Goal: Transaction & Acquisition: Purchase product/service

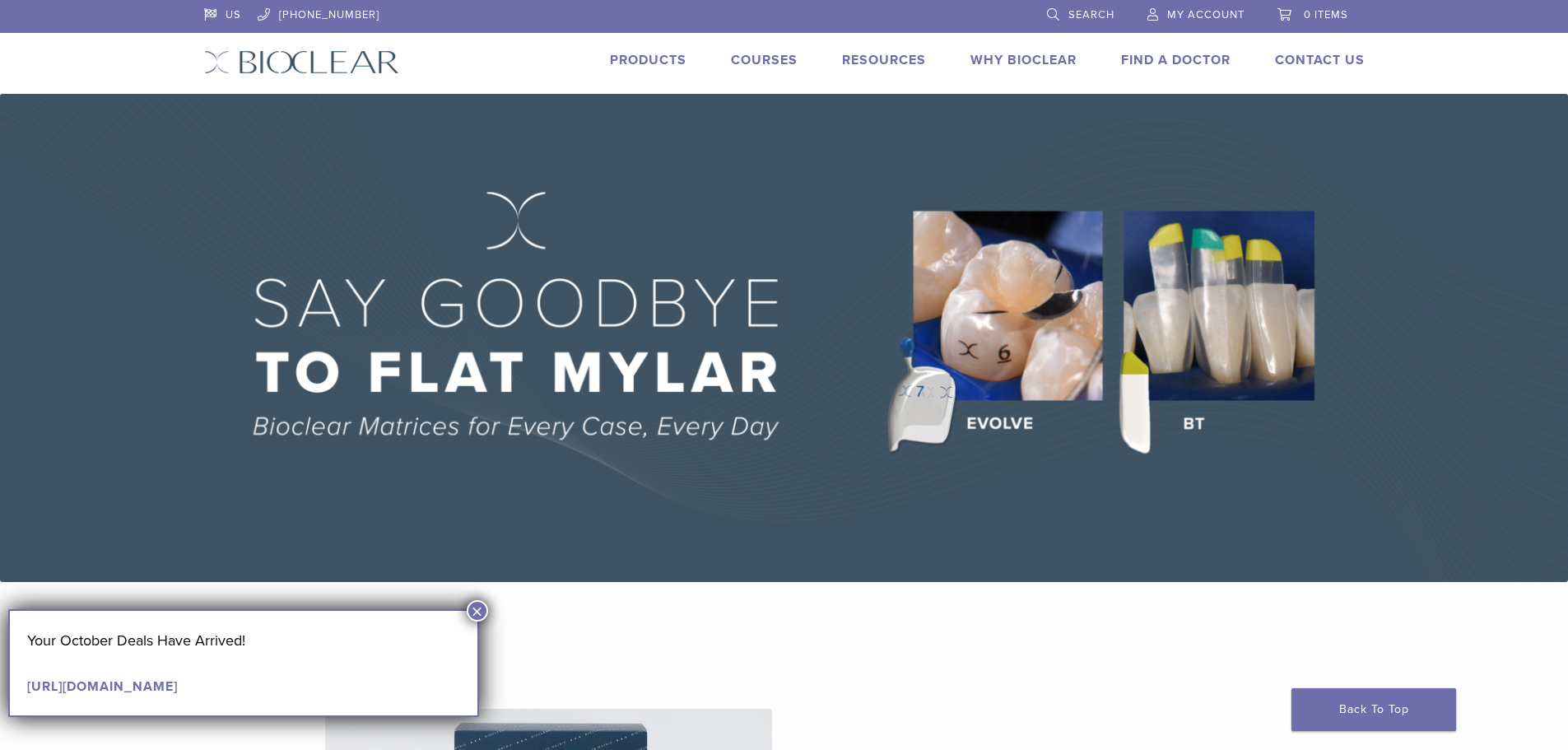
click at [475, 600] on button "×" at bounding box center [477, 610] width 21 height 21
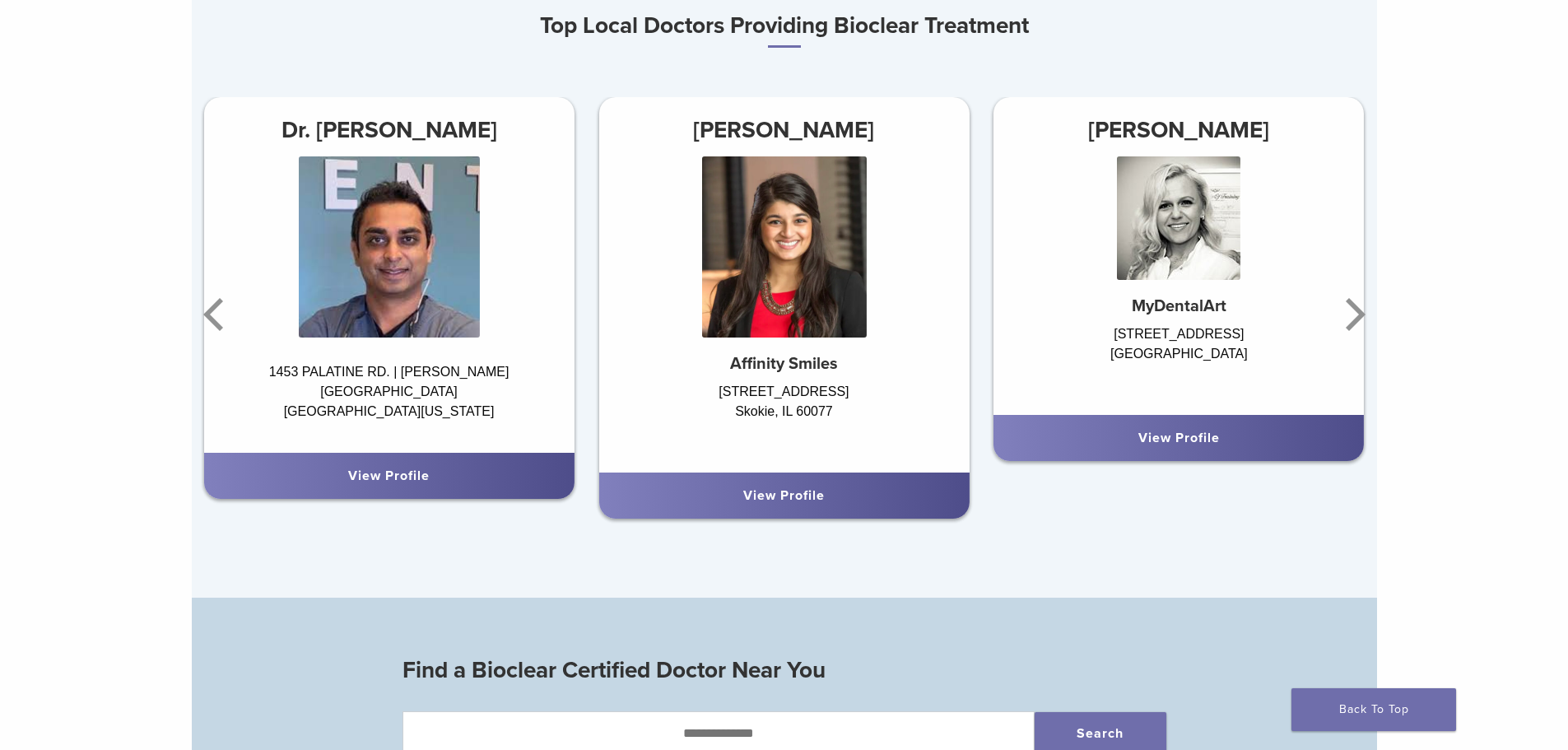
scroll to position [1071, 0]
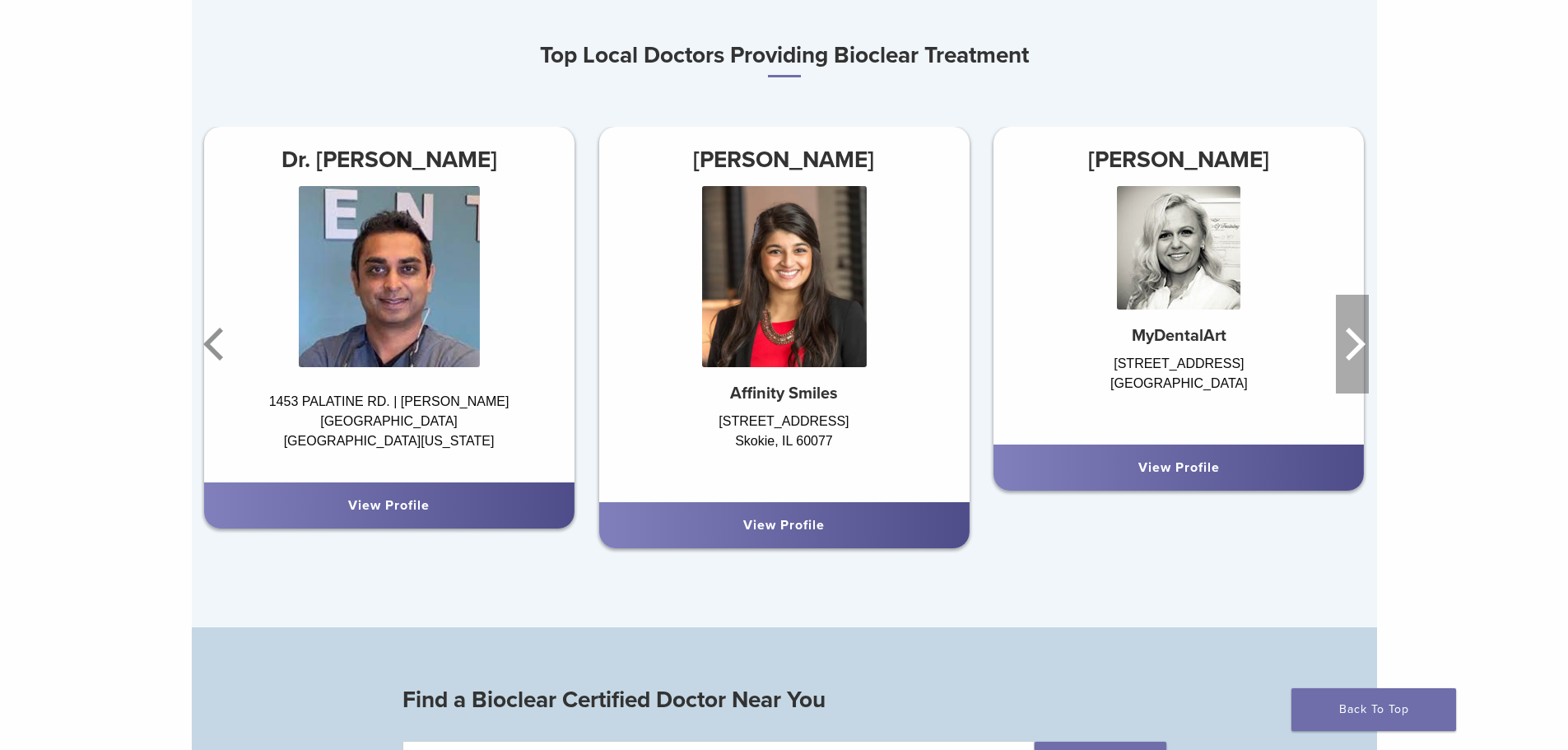
click at [1357, 351] on icon "Next" at bounding box center [1356, 344] width 20 height 33
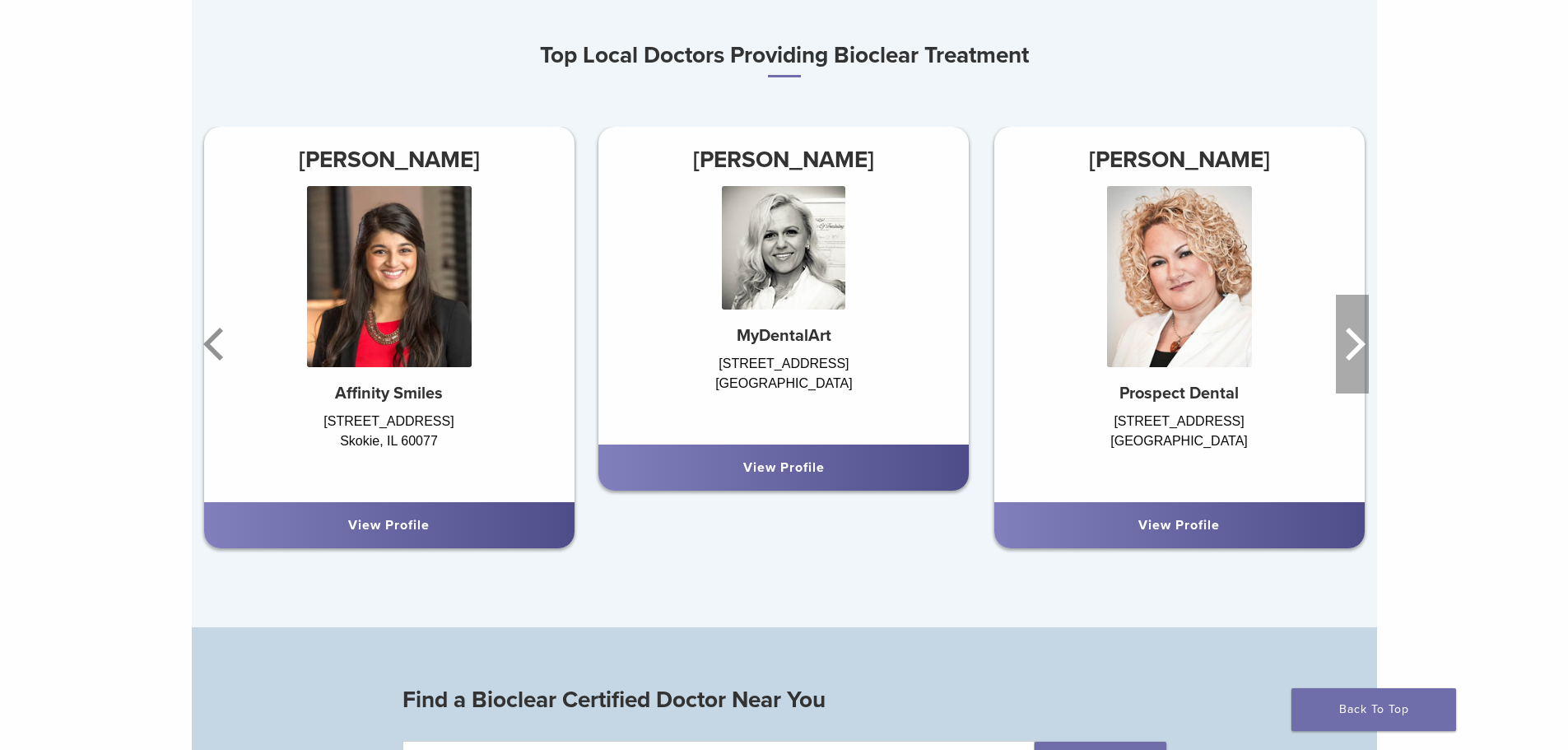
click at [1356, 353] on icon "Next" at bounding box center [1356, 344] width 20 height 33
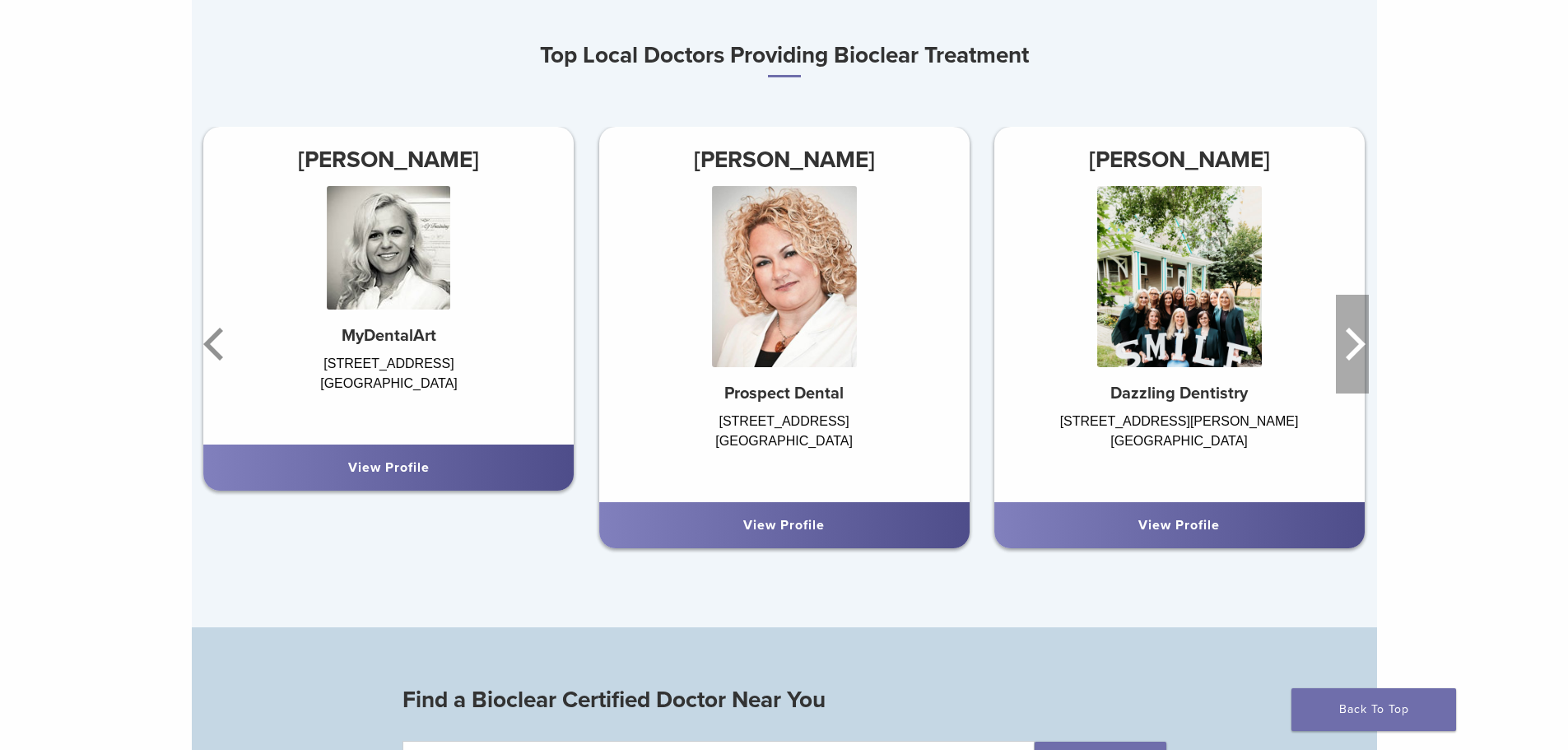
click at [1351, 348] on icon "Next" at bounding box center [1352, 344] width 33 height 99
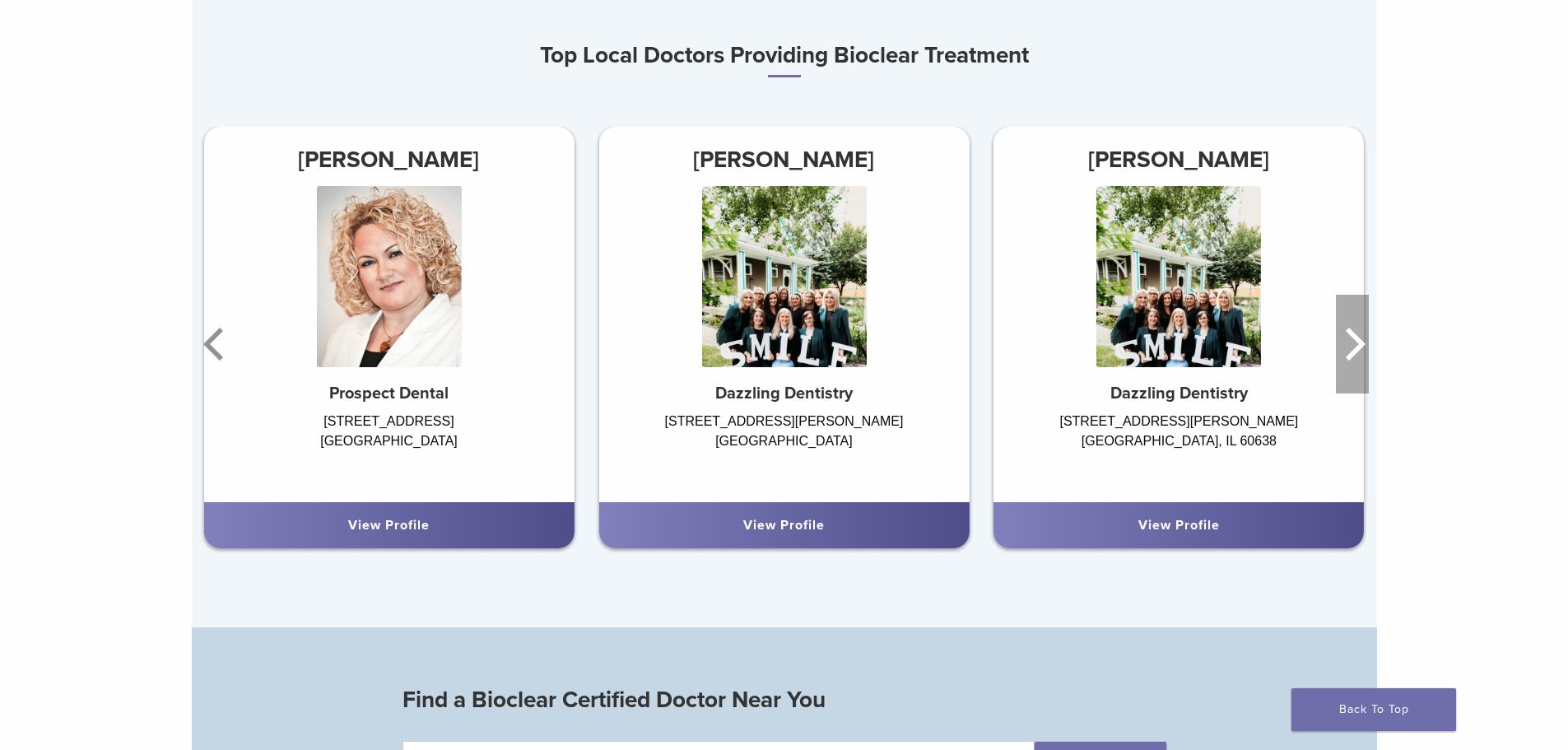
click at [1351, 348] on icon "Next" at bounding box center [1352, 344] width 33 height 99
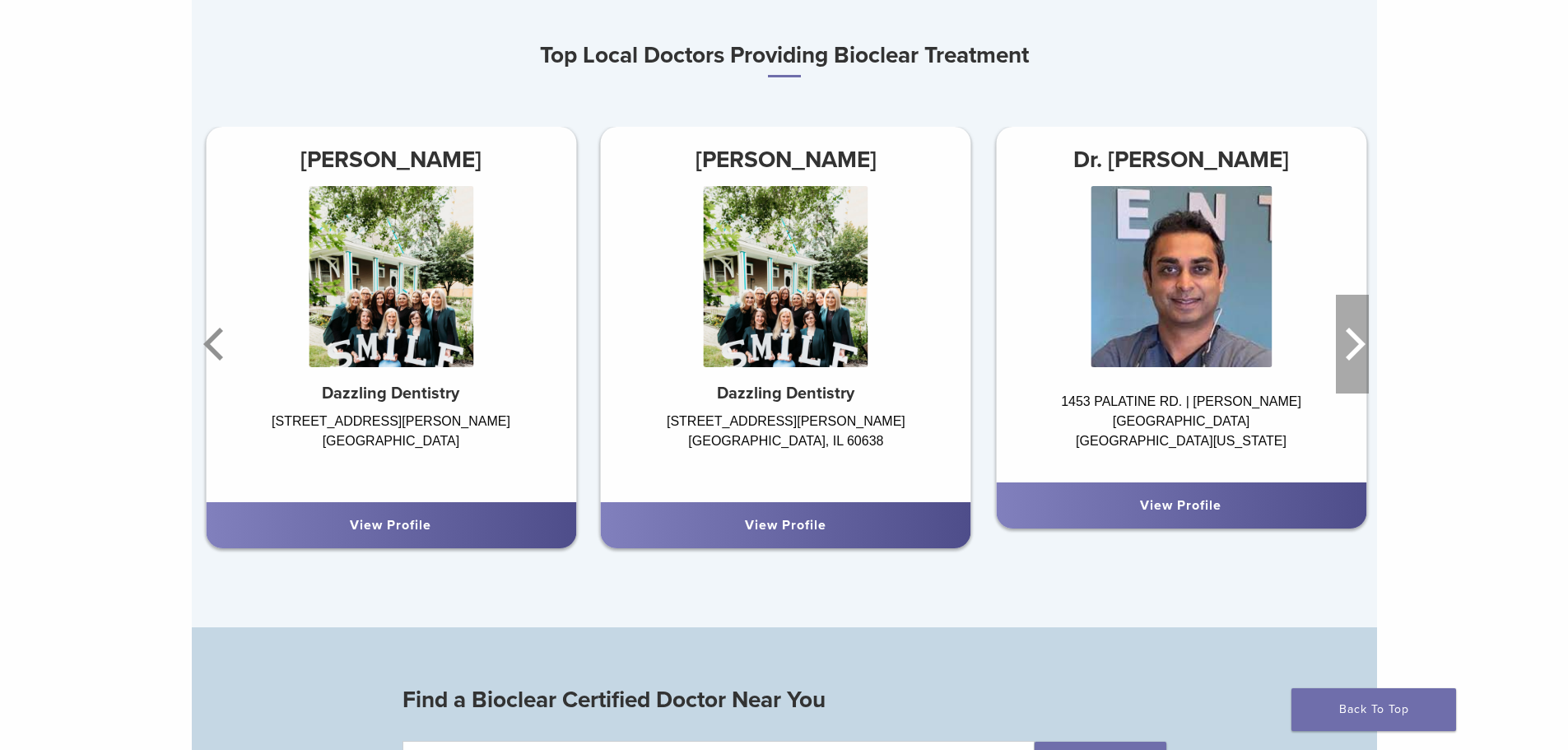
click at [1351, 348] on icon "Next" at bounding box center [1352, 344] width 33 height 99
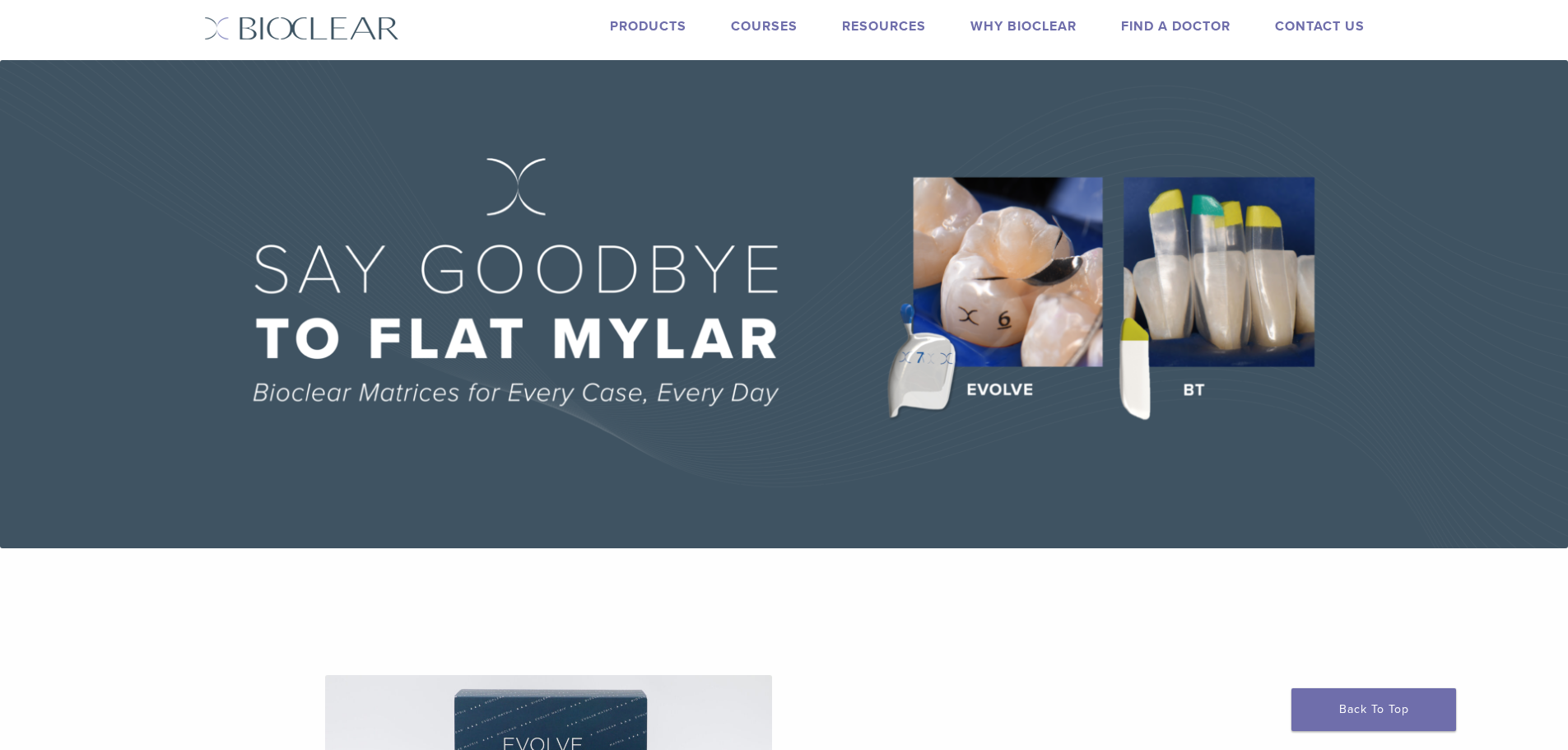
scroll to position [0, 0]
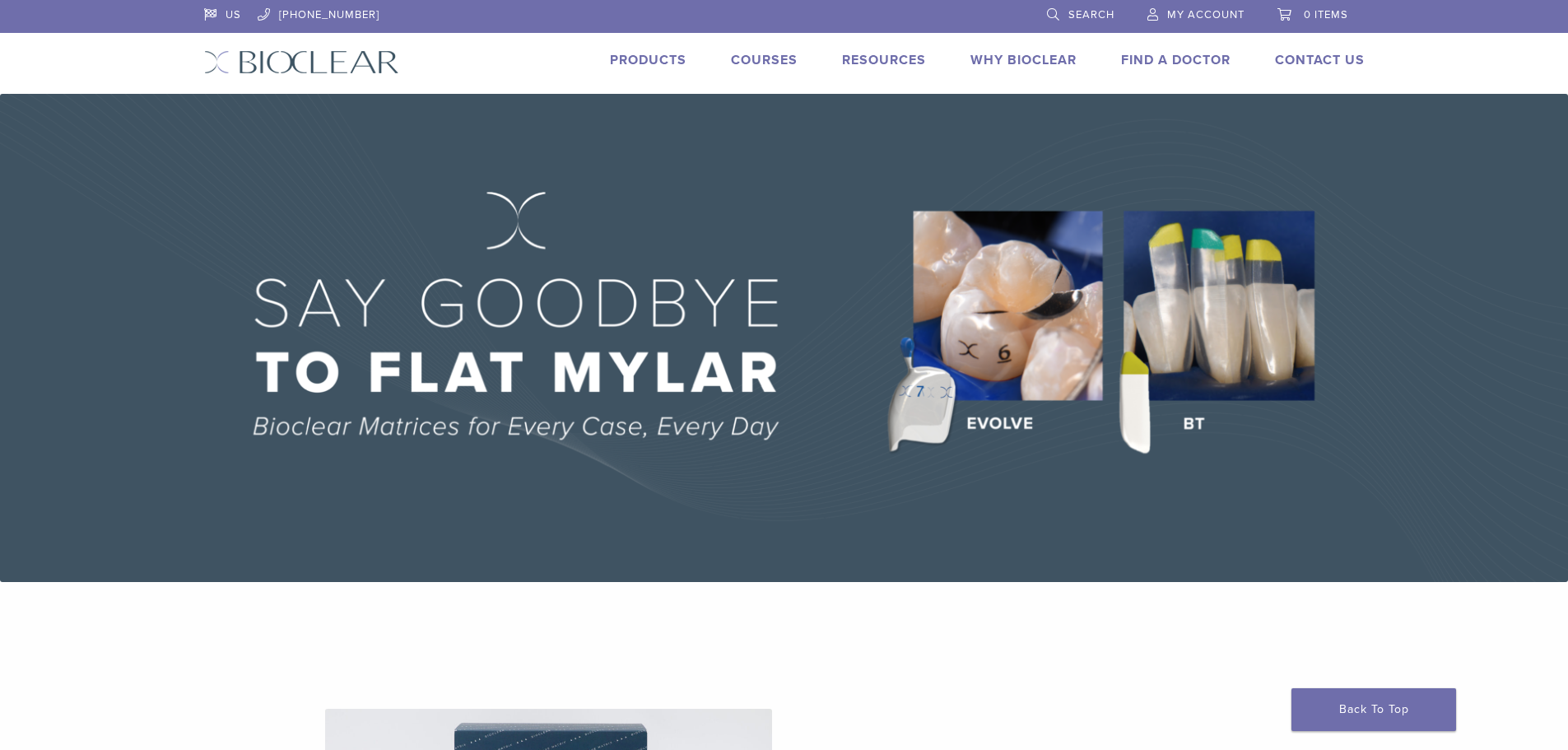
click at [672, 66] on link "Products" at bounding box center [648, 60] width 77 height 16
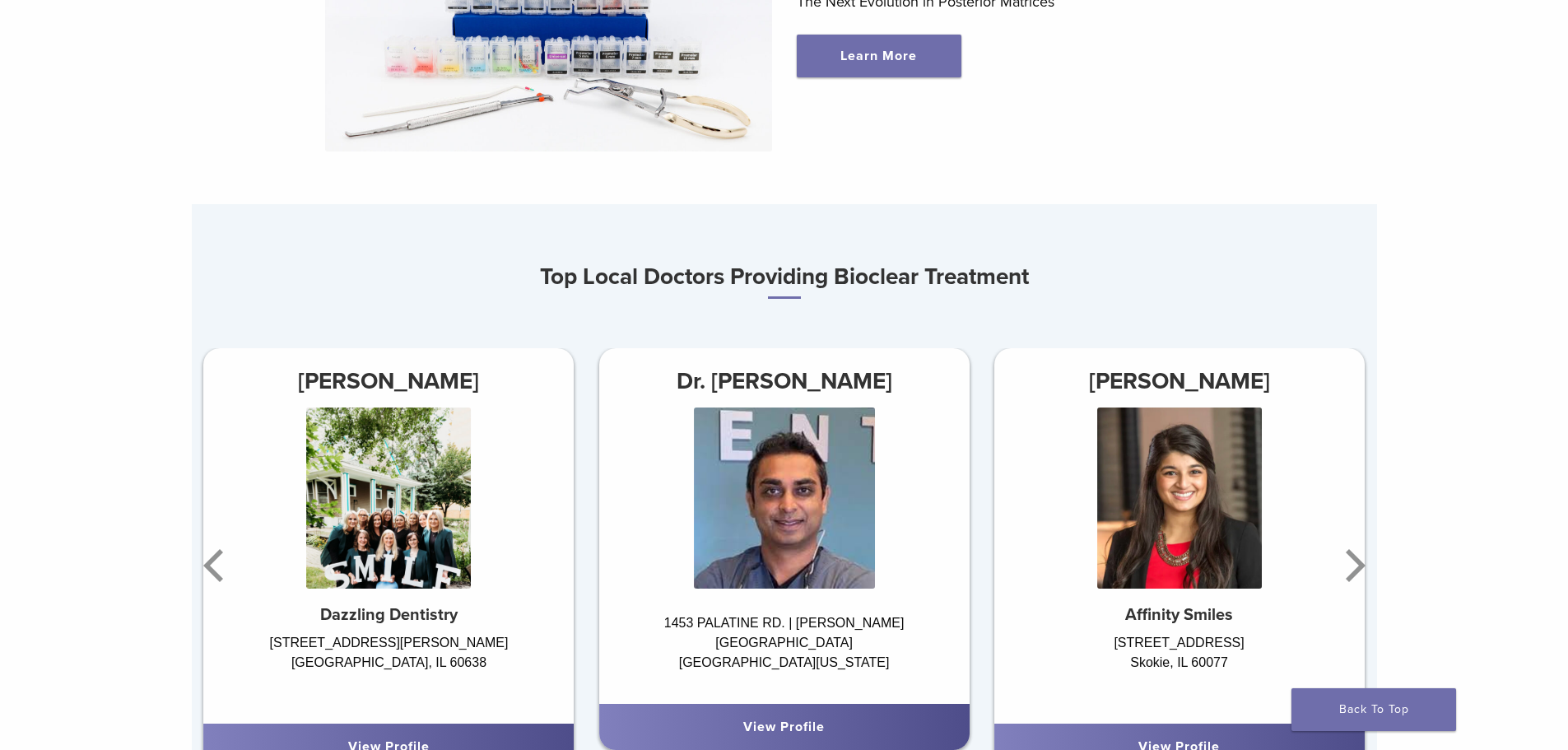
scroll to position [1071, 0]
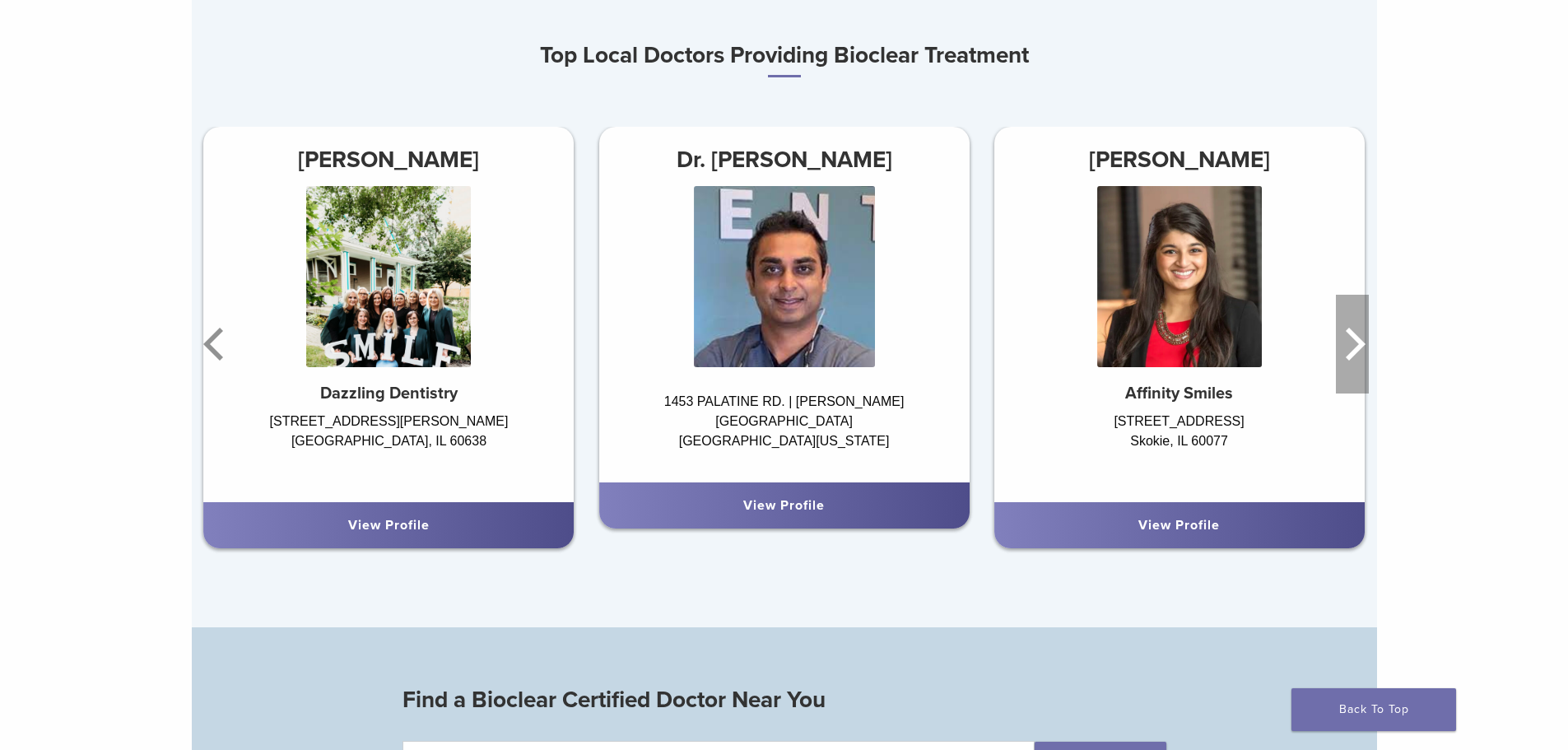
click at [1344, 338] on icon "Next" at bounding box center [1352, 344] width 33 height 99
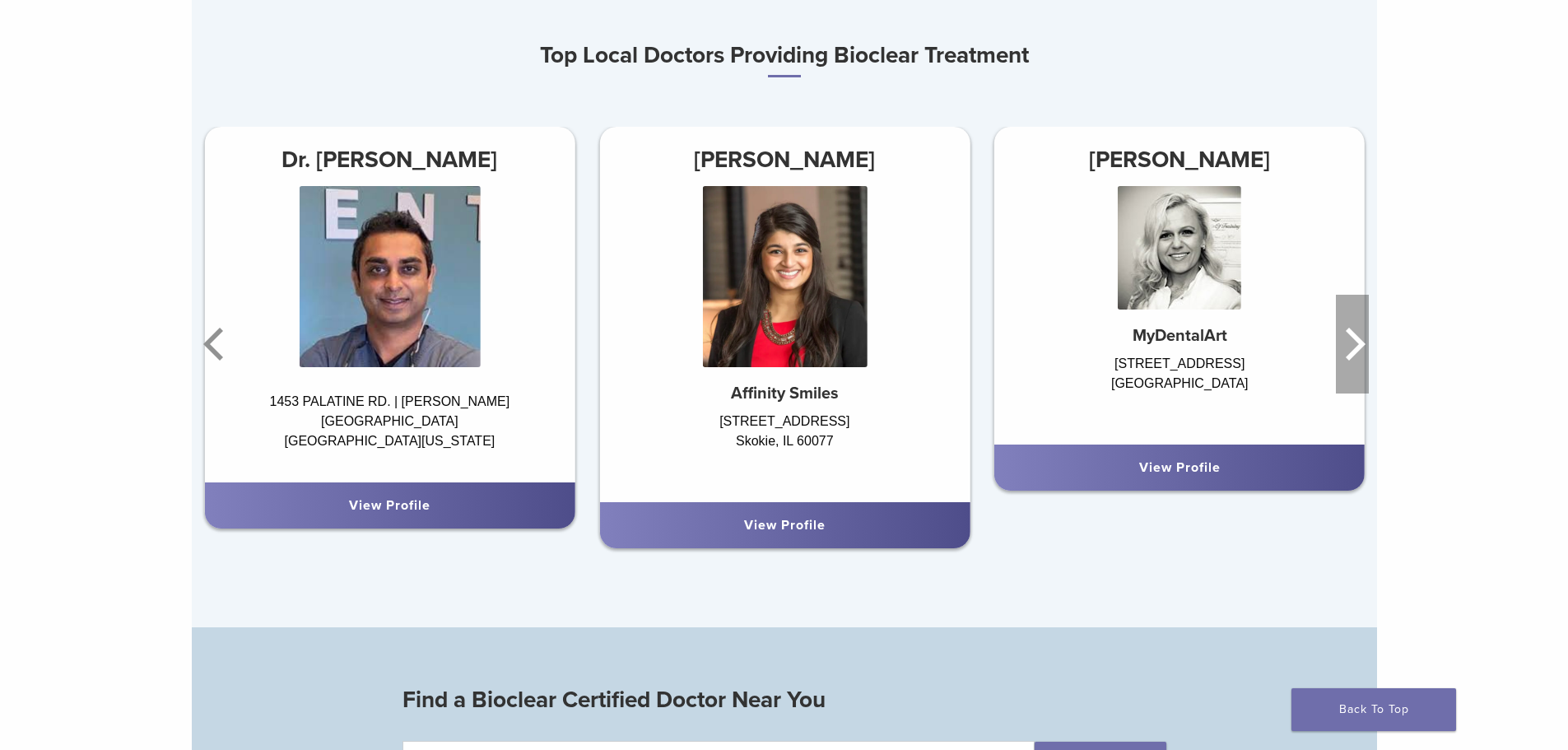
click at [1347, 333] on icon "Next" at bounding box center [1352, 344] width 33 height 99
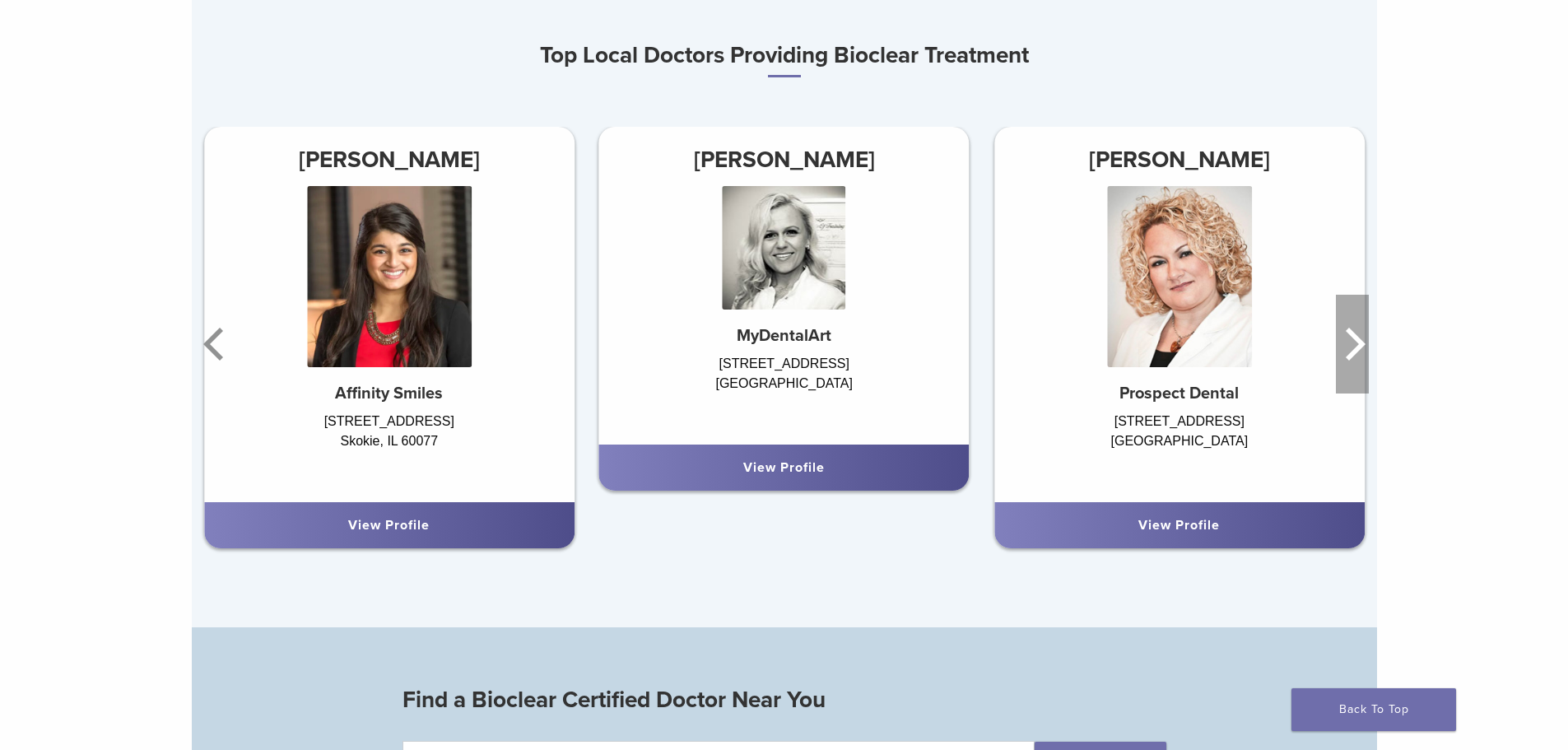
click at [1355, 329] on icon "Next" at bounding box center [1352, 344] width 33 height 99
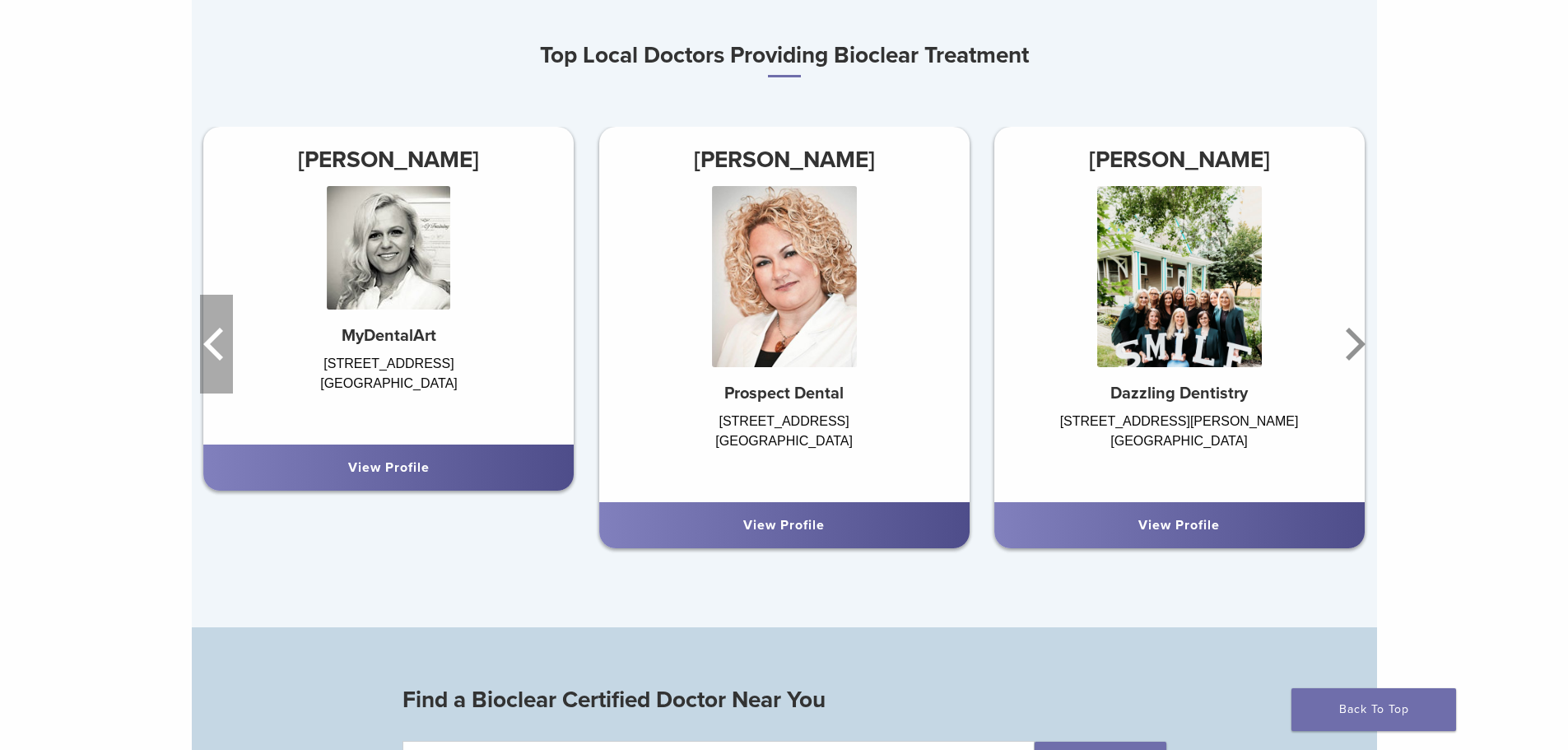
click at [224, 356] on icon "Previous" at bounding box center [216, 344] width 33 height 99
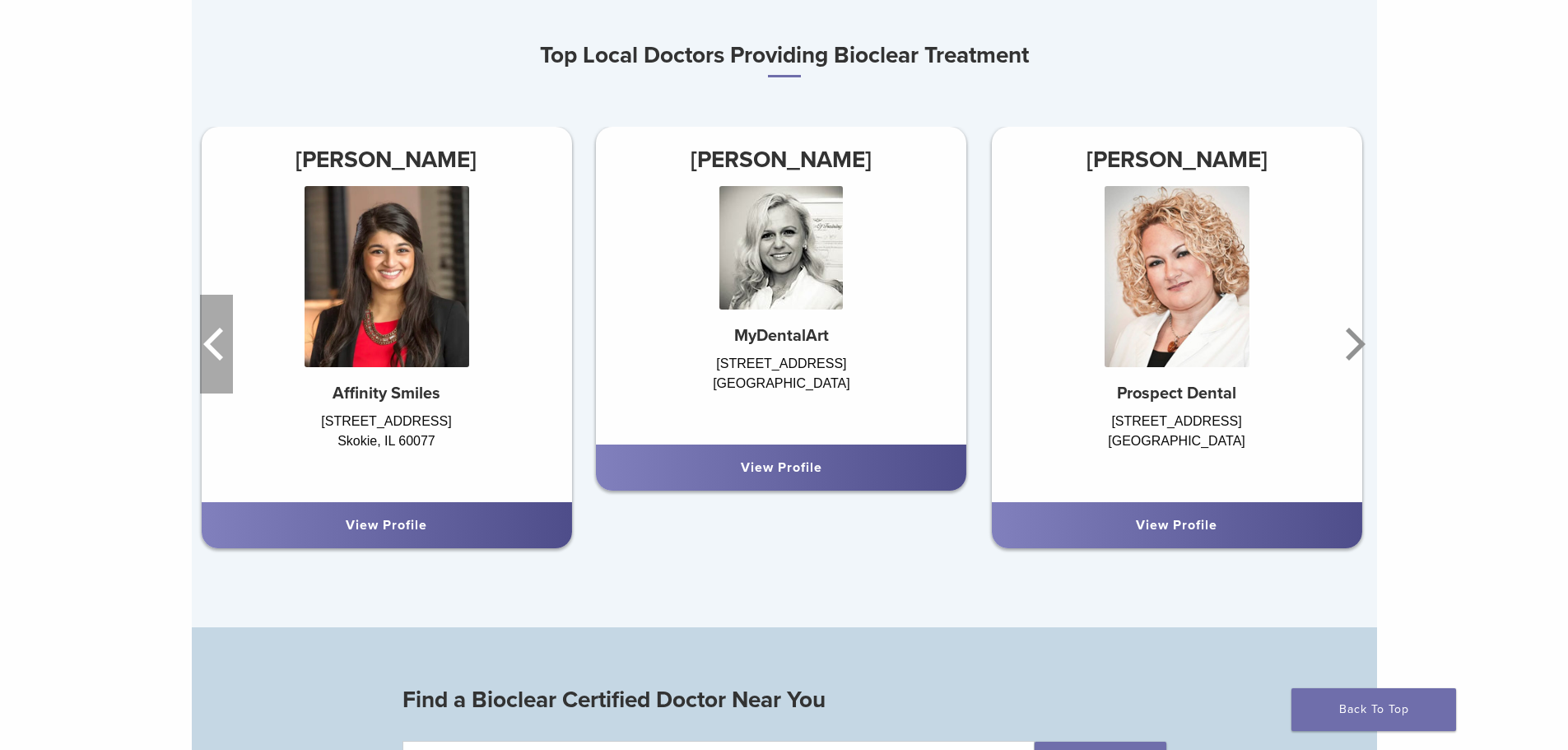
click at [224, 344] on icon "Previous" at bounding box center [216, 344] width 33 height 99
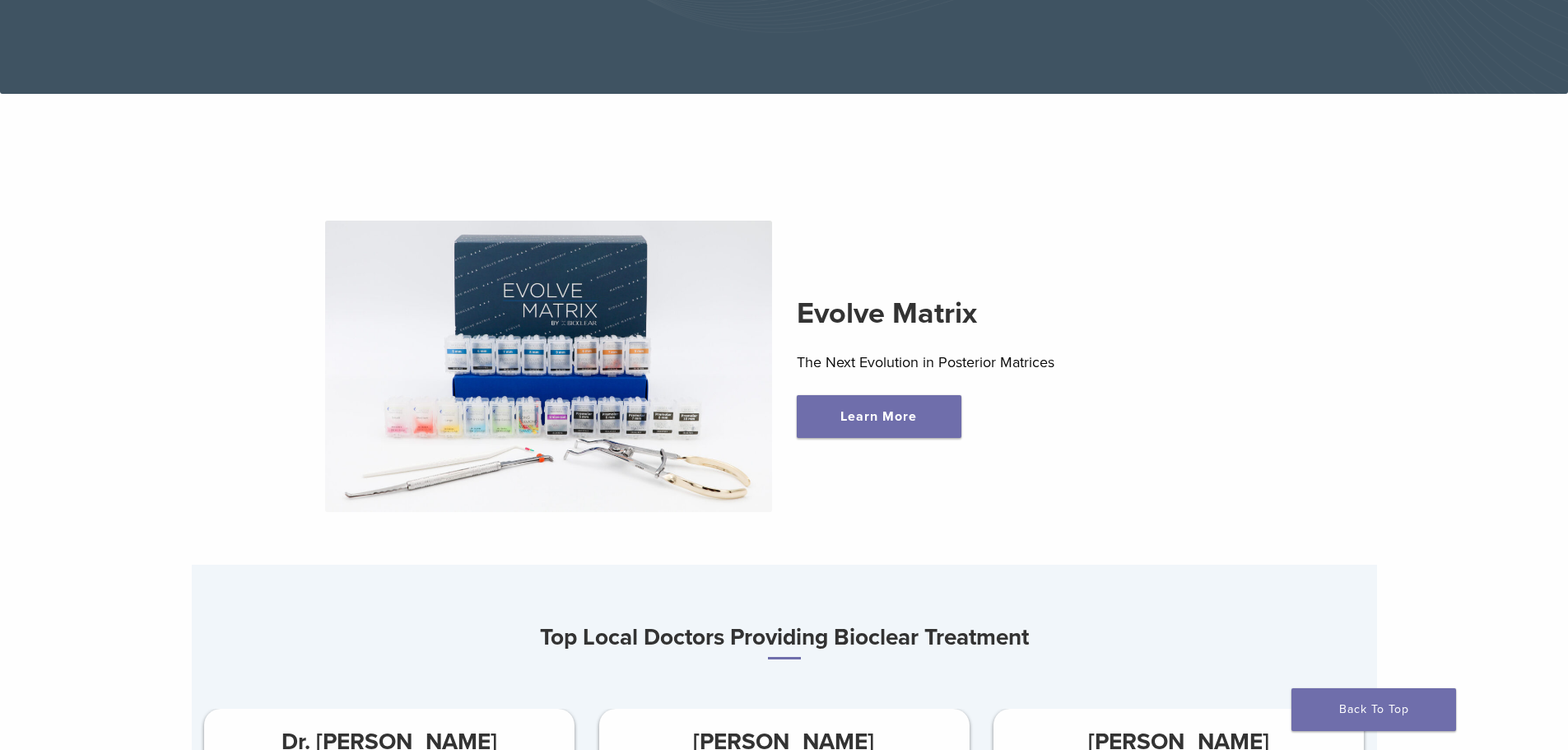
scroll to position [458, 0]
